Goal: Transaction & Acquisition: Purchase product/service

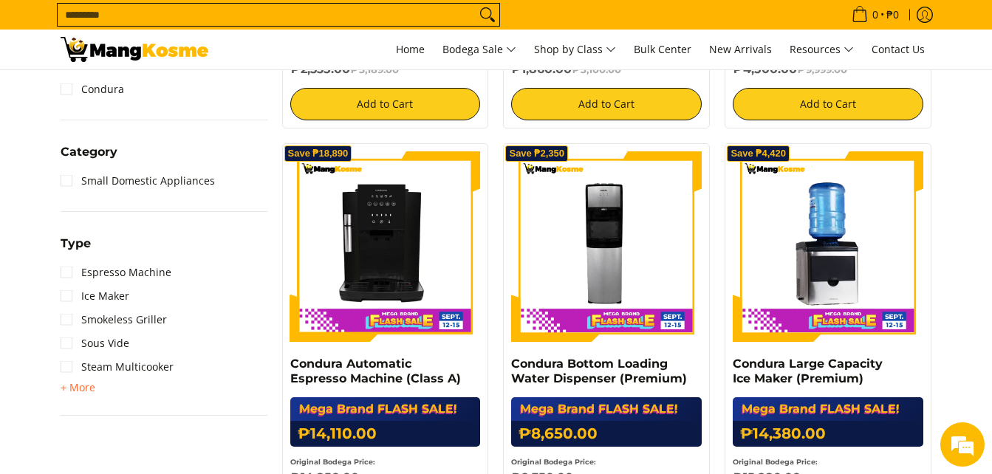
scroll to position [637, 0]
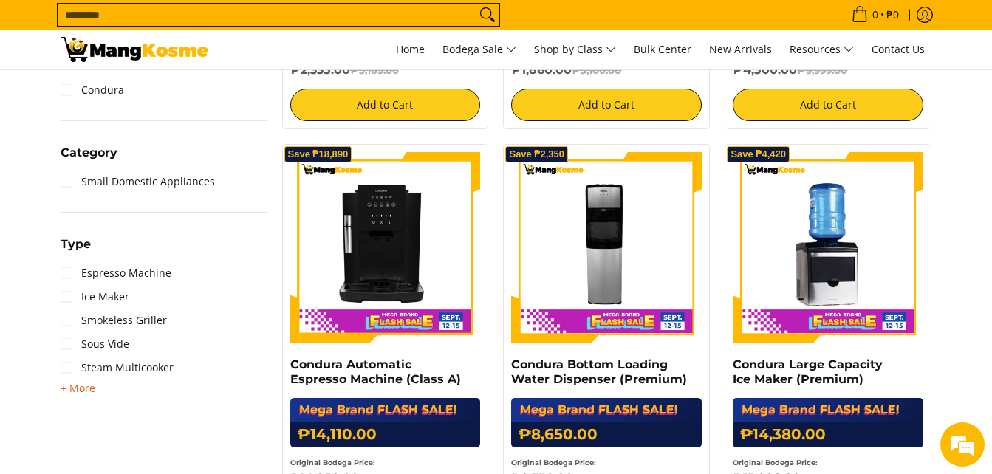
click at [79, 391] on span "+ More" at bounding box center [78, 389] width 35 height 12
click at [94, 362] on link "Steam Multicooker" at bounding box center [117, 368] width 113 height 24
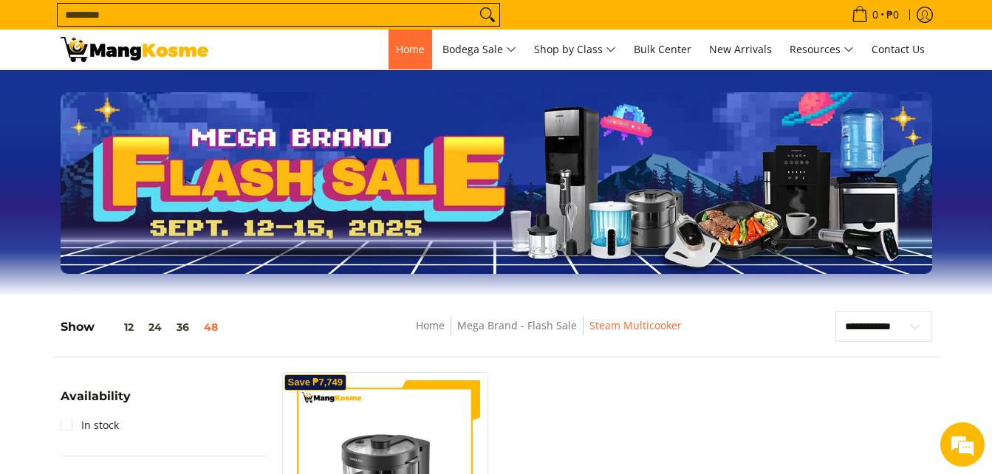
click at [393, 38] on link "Home" at bounding box center [410, 50] width 44 height 40
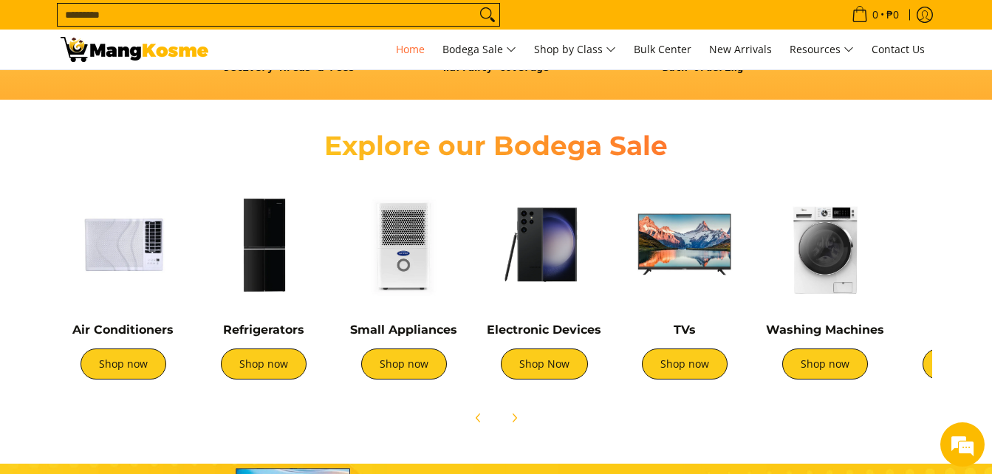
scroll to position [462, 0]
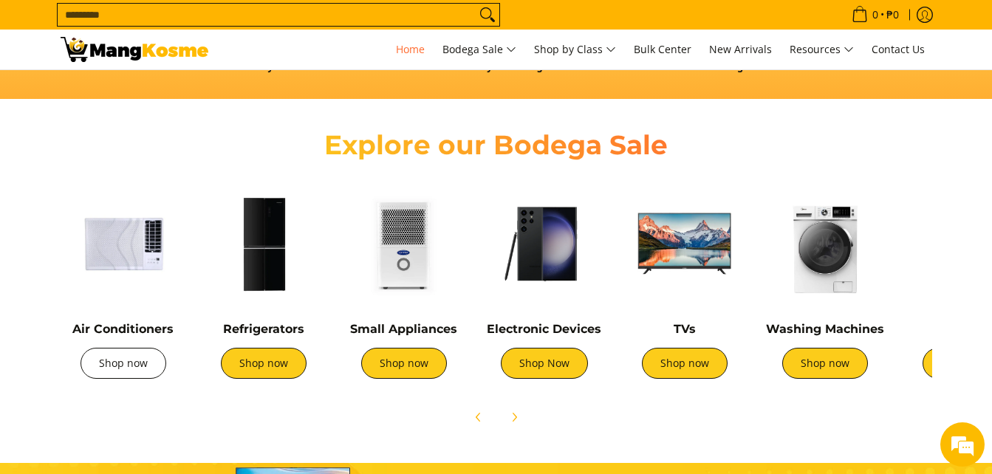
click at [127, 360] on link "Shop now" at bounding box center [123, 363] width 86 height 31
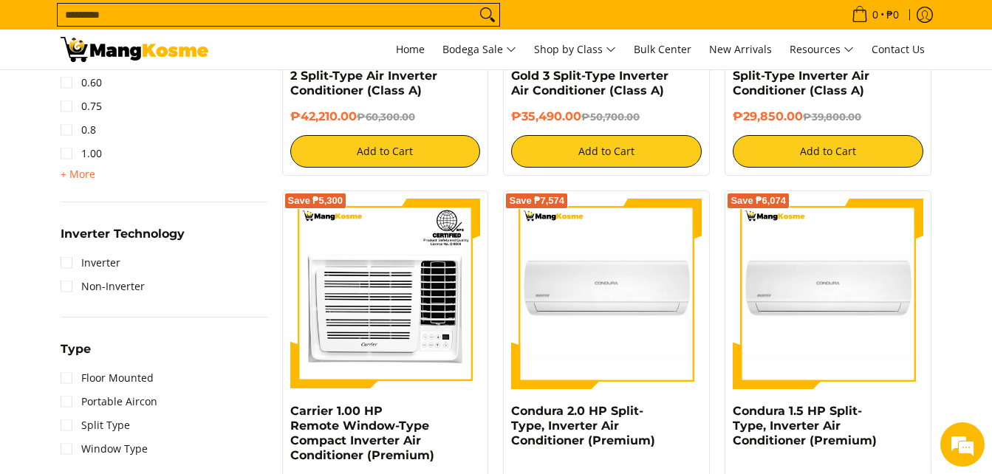
scroll to position [848, 0]
